Goal: Find specific page/section: Find specific page/section

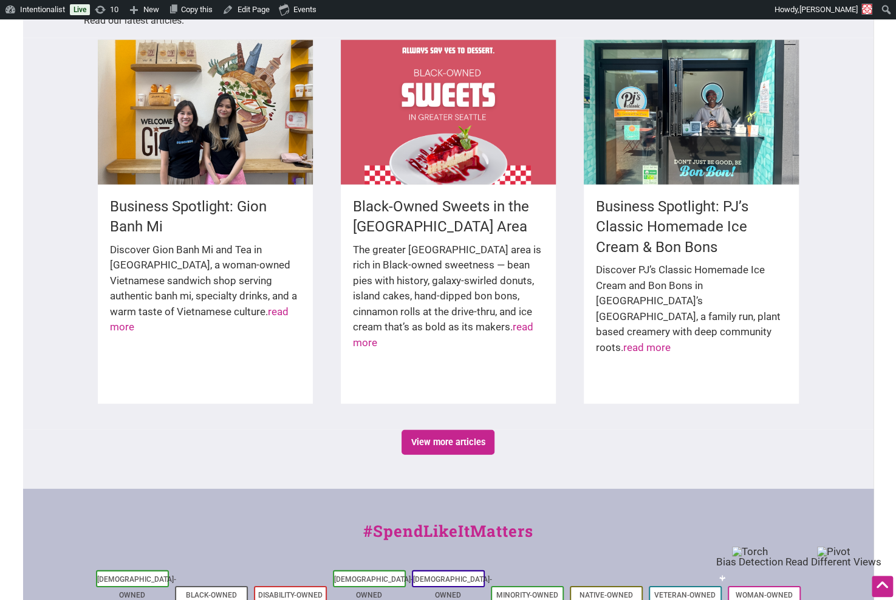
scroll to position [1935, 0]
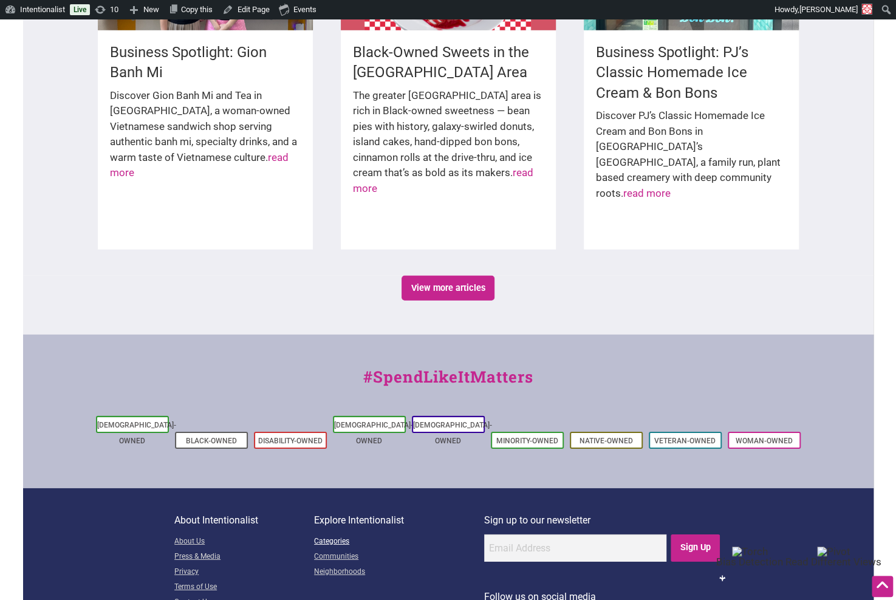
click at [329, 535] on link "Categories" at bounding box center [399, 542] width 170 height 15
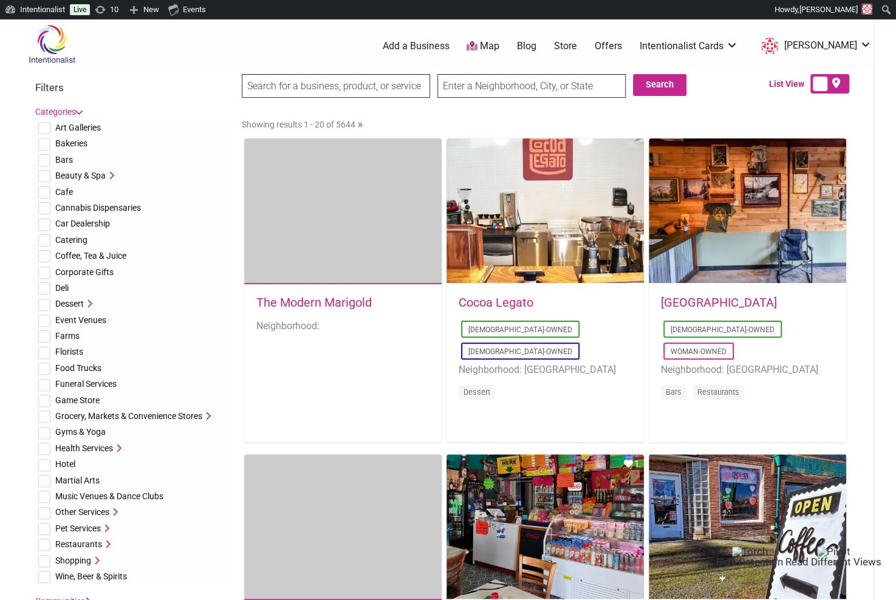
click at [74, 131] on span "Art Galleries" at bounding box center [78, 128] width 46 height 10
click at [44, 129] on input "checkbox" at bounding box center [44, 128] width 12 height 12
click at [42, 131] on input "checkbox" at bounding box center [44, 128] width 12 height 12
checkbox input "false"
click at [44, 142] on input "checkbox" at bounding box center [44, 145] width 12 height 12
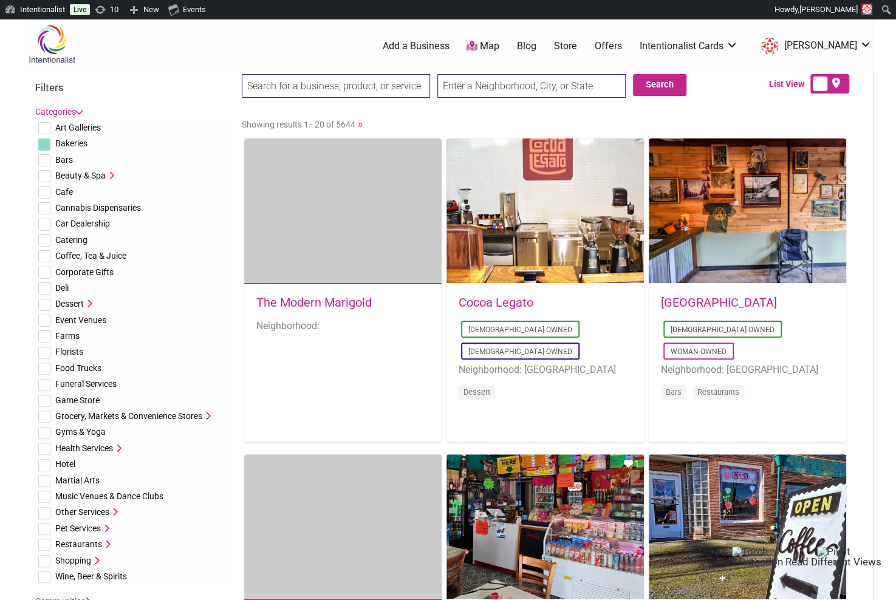
click at [44, 142] on input "checkbox" at bounding box center [44, 145] width 12 height 12
checkbox input "false"
click at [117, 159] on li "Bars" at bounding box center [132, 160] width 194 height 16
click at [84, 176] on span "Beauty & Spa" at bounding box center [80, 176] width 50 height 10
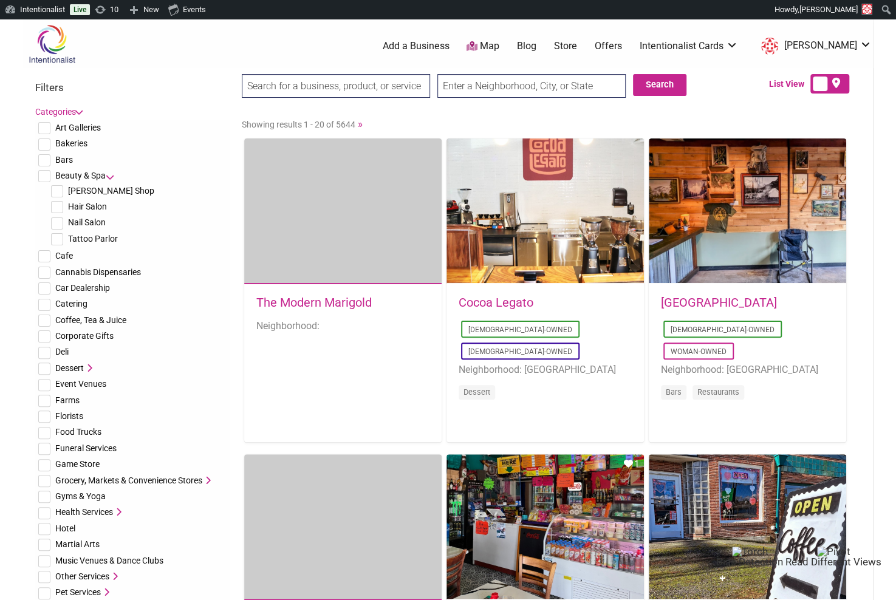
click at [53, 190] on input "checkbox" at bounding box center [57, 191] width 12 height 12
checkbox input "true"
click at [648, 87] on button "Search" at bounding box center [659, 85] width 53 height 22
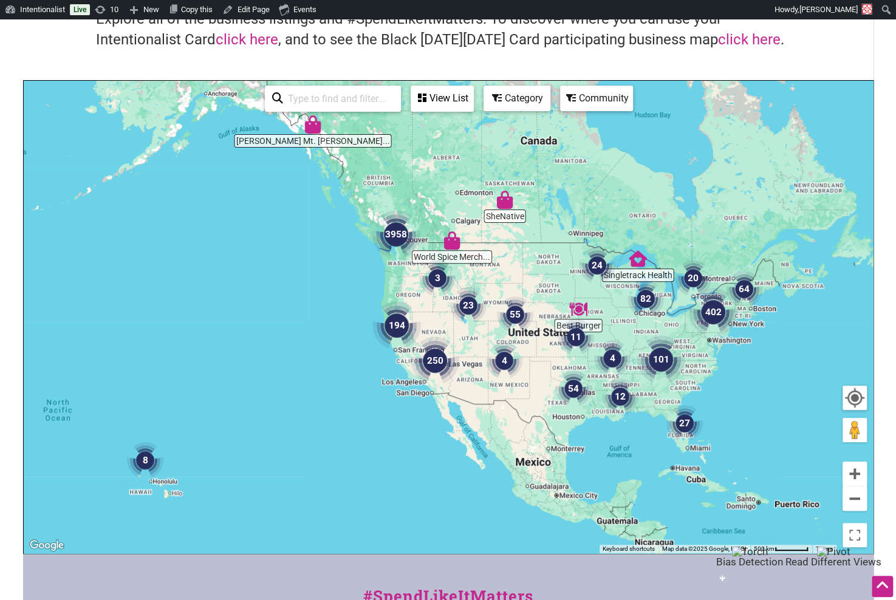
scroll to position [107, 0]
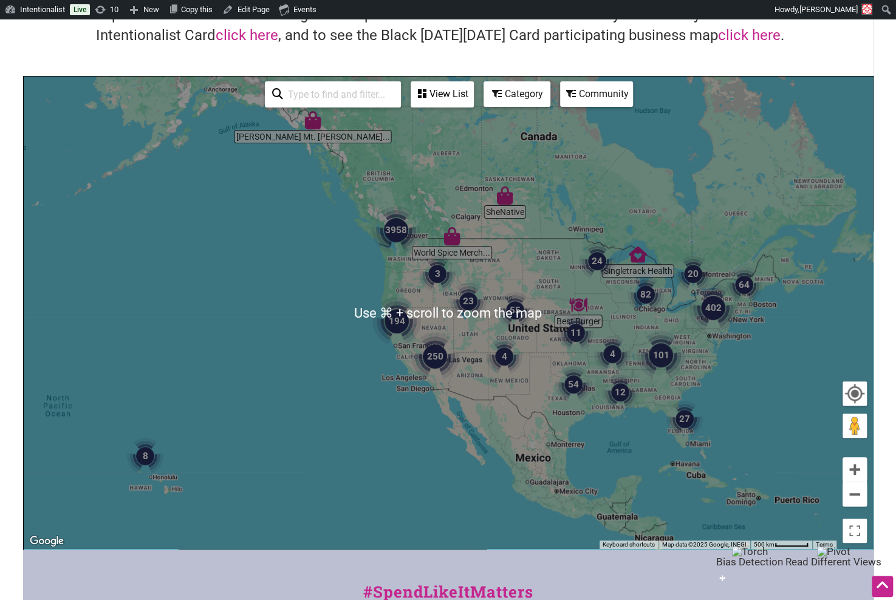
click at [443, 105] on div "View List" at bounding box center [442, 94] width 61 height 23
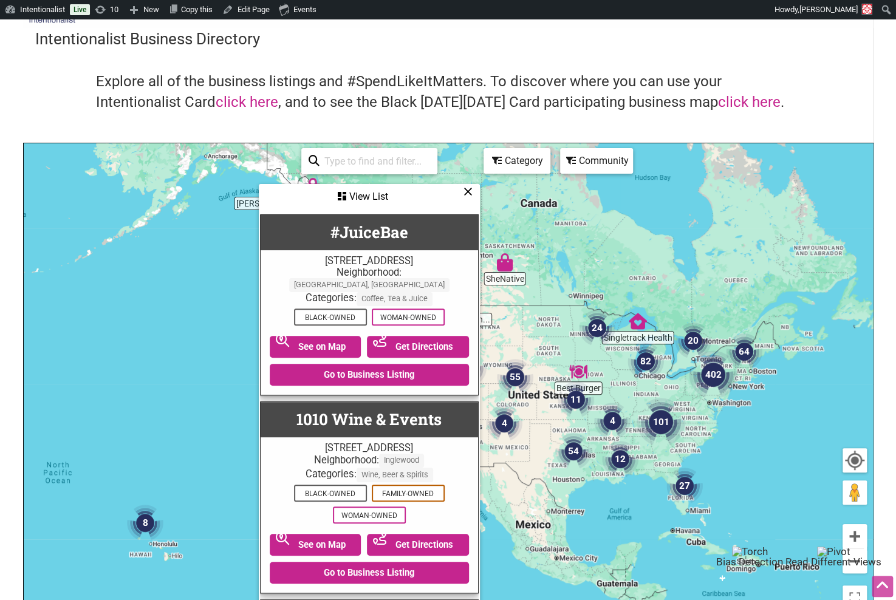
scroll to position [0, 0]
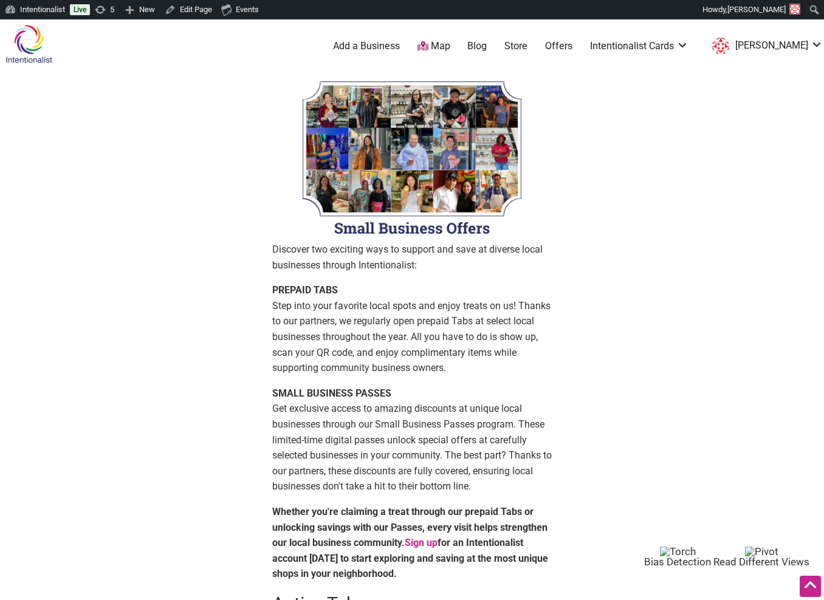
scroll to position [546, 0]
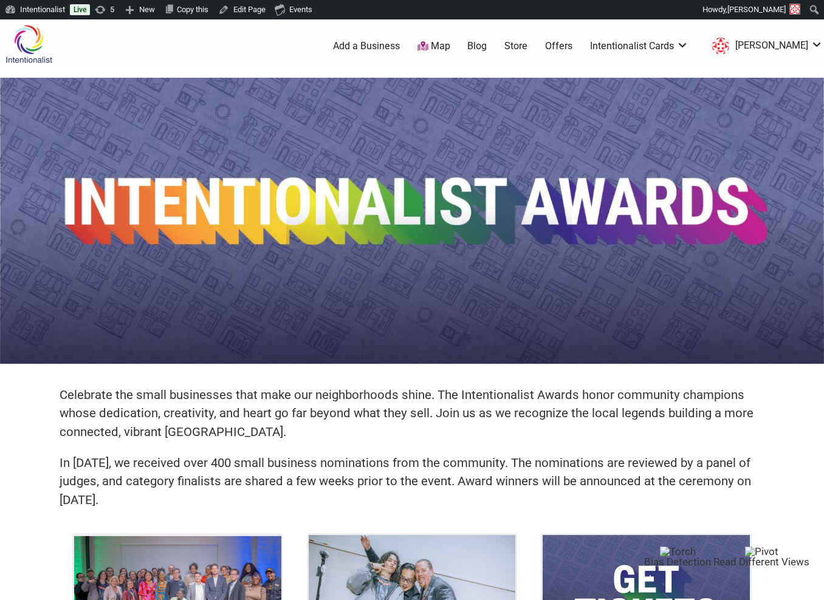
click at [30, 44] on img at bounding box center [29, 43] width 58 height 39
click at [43, 13] on link "Intentionalist" at bounding box center [35, 9] width 70 height 19
click at [36, 33] on link "Dashboard" at bounding box center [48, 31] width 97 height 16
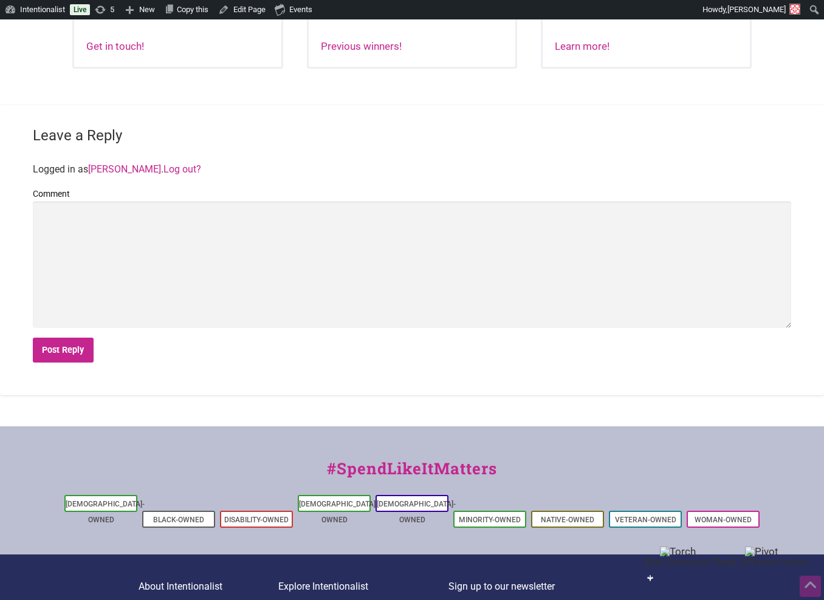
scroll to position [1171, 0]
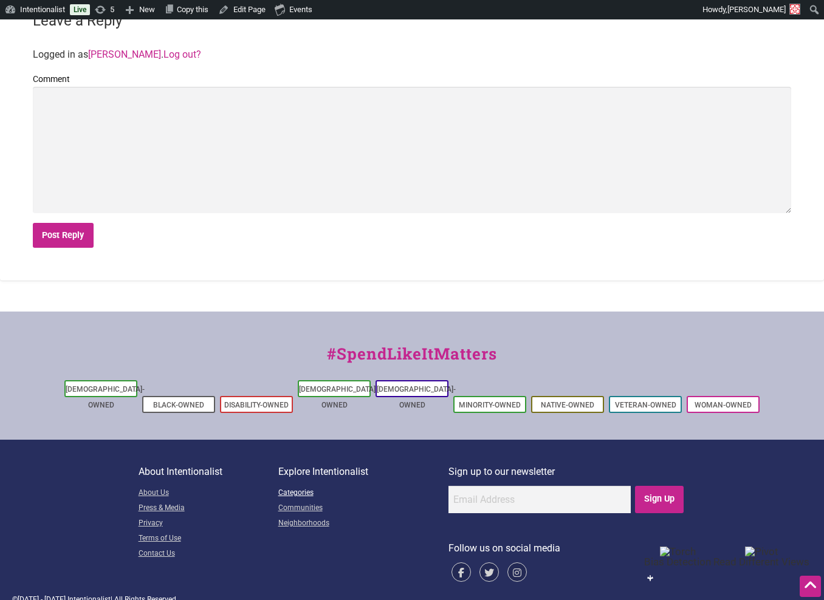
click at [294, 486] on link "Categories" at bounding box center [363, 493] width 170 height 15
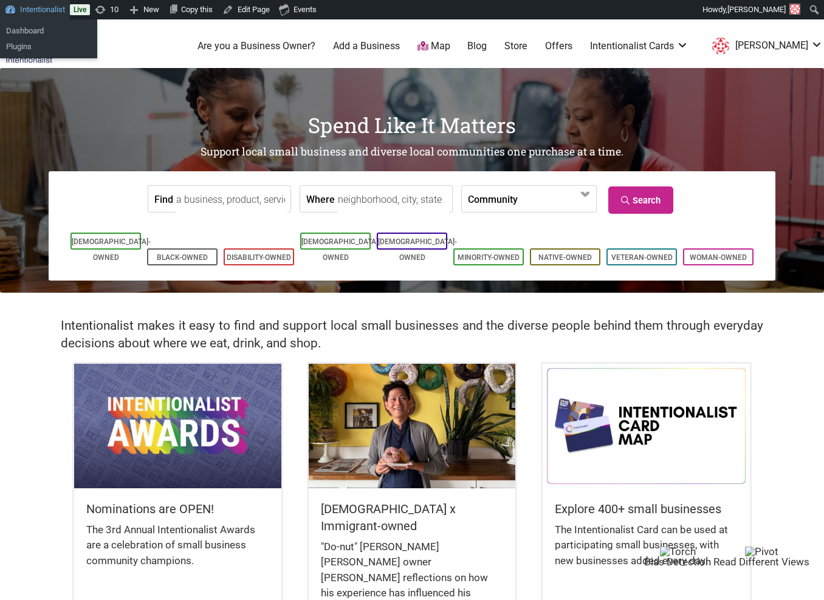
click at [41, 16] on link "Intentionalist" at bounding box center [35, 9] width 70 height 19
click at [39, 30] on link "Dashboard" at bounding box center [48, 31] width 97 height 16
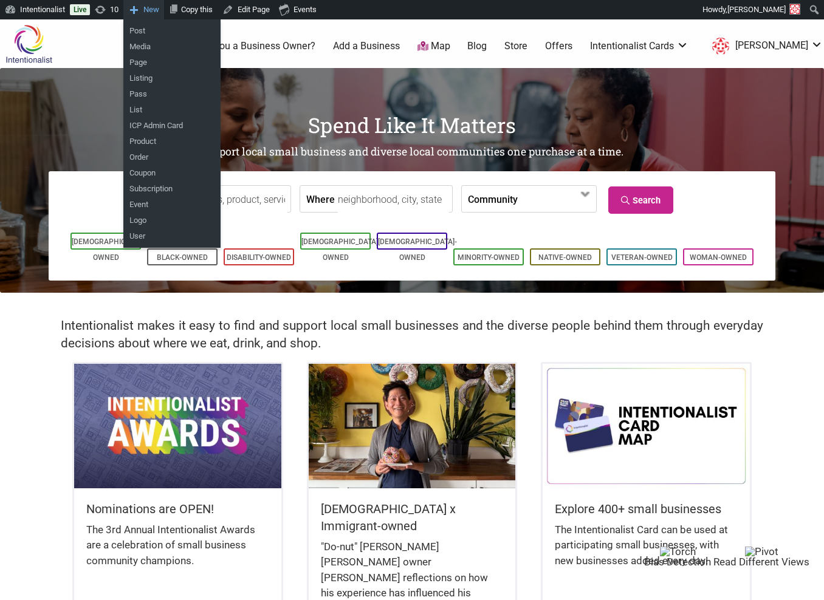
click at [154, 12] on span "New" at bounding box center [151, 9] width 16 height 19
click at [149, 31] on link "Post" at bounding box center [171, 31] width 97 height 16
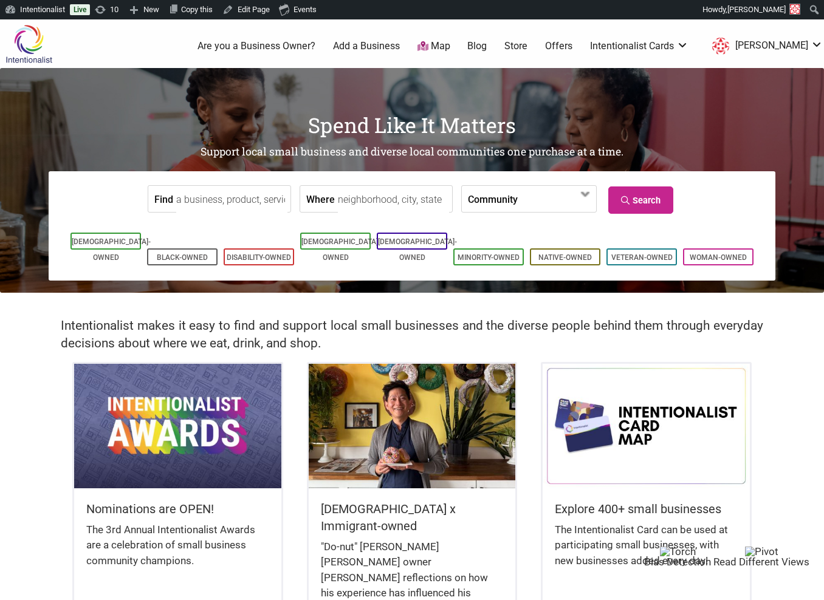
click at [487, 46] on link "Blog" at bounding box center [476, 45] width 19 height 13
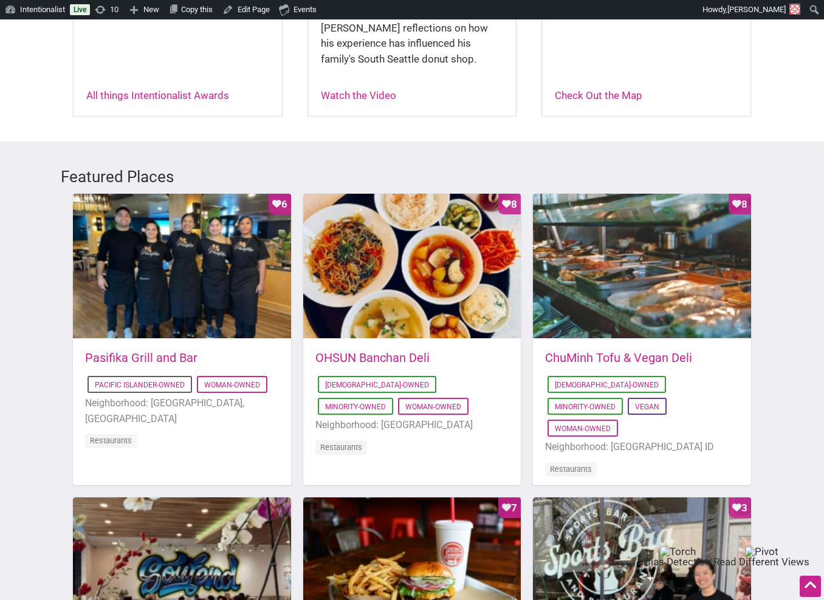
scroll to position [558, 0]
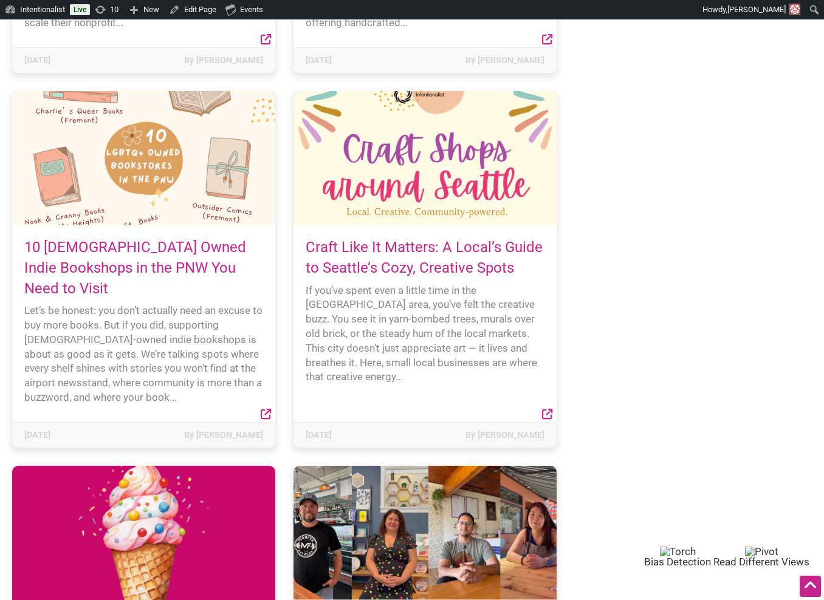
scroll to position [1492, 0]
